Goal: Task Accomplishment & Management: Use online tool/utility

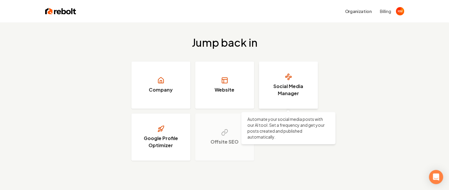
click at [285, 94] on h3 "Social Media Manager" at bounding box center [288, 90] width 44 height 14
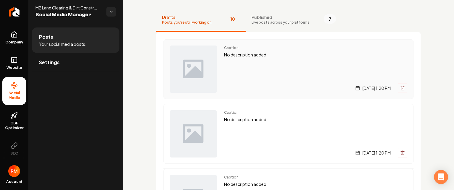
scroll to position [59, 0]
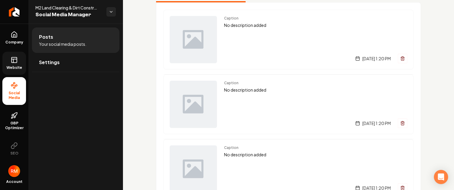
click at [14, 61] on icon at bounding box center [14, 59] width 7 height 7
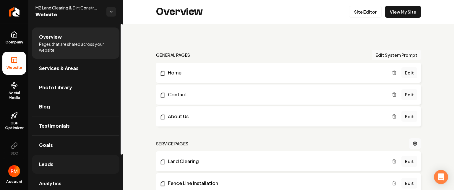
click at [47, 163] on span "Leads" at bounding box center [46, 164] width 14 height 7
